Goal: Task Accomplishment & Management: Complete application form

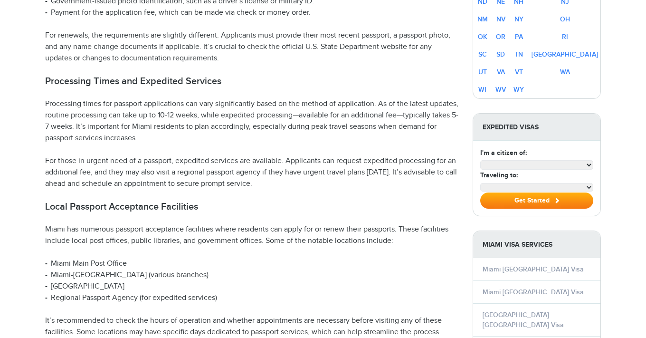
select select "**********"
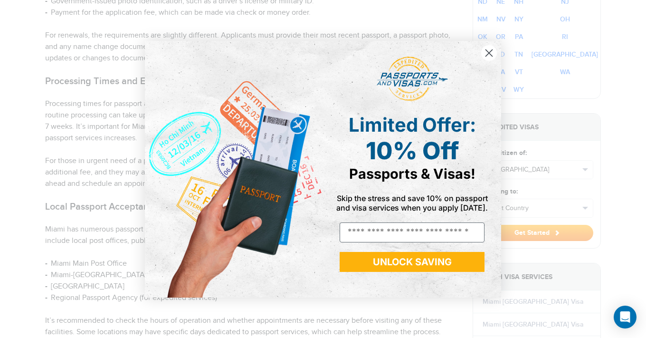
click at [99, 210] on div "Close dialog Limited Offer: 10% Off Passports & Visas! Skip the stress and save…" at bounding box center [323, 169] width 646 height 338
click at [490, 50] on circle "Close dialog" at bounding box center [490, 53] width 16 height 16
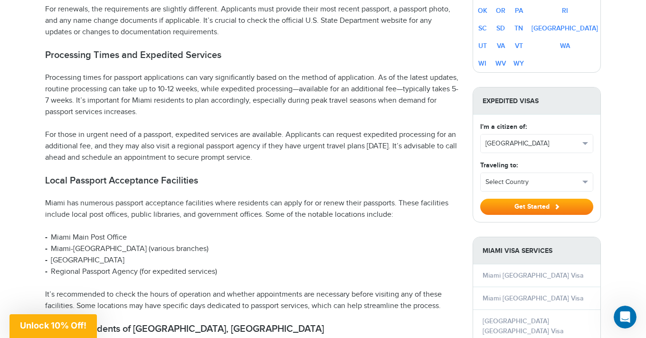
scroll to position [771, 0]
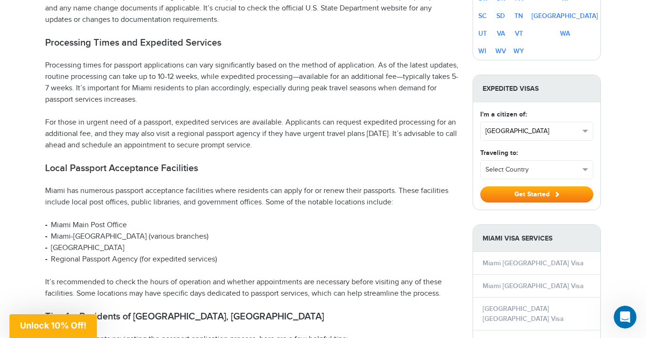
click at [530, 126] on span "[GEOGRAPHIC_DATA]" at bounding box center [533, 131] width 94 height 10
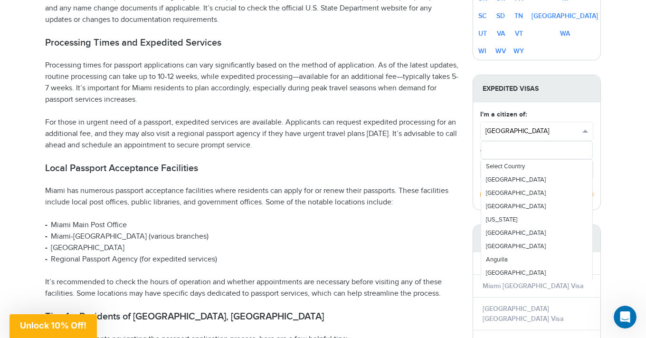
click at [530, 126] on span "[GEOGRAPHIC_DATA]" at bounding box center [533, 131] width 94 height 10
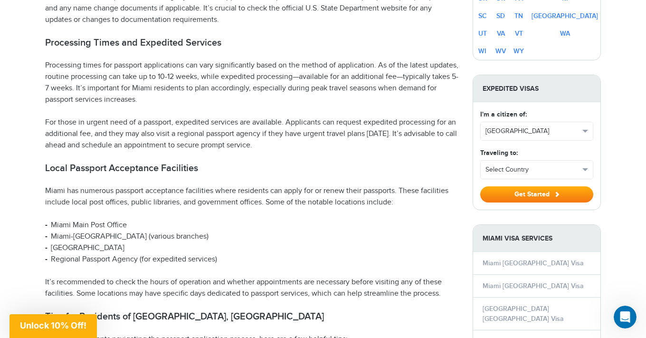
click at [437, 242] on li "Miami City Hall" at bounding box center [252, 247] width 414 height 11
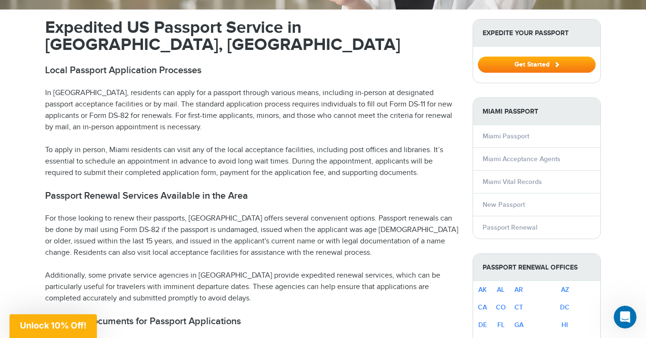
scroll to position [320, 0]
click at [513, 201] on link "New Passport" at bounding box center [504, 205] width 42 height 8
